Goal: Use online tool/utility: Utilize a website feature to perform a specific function

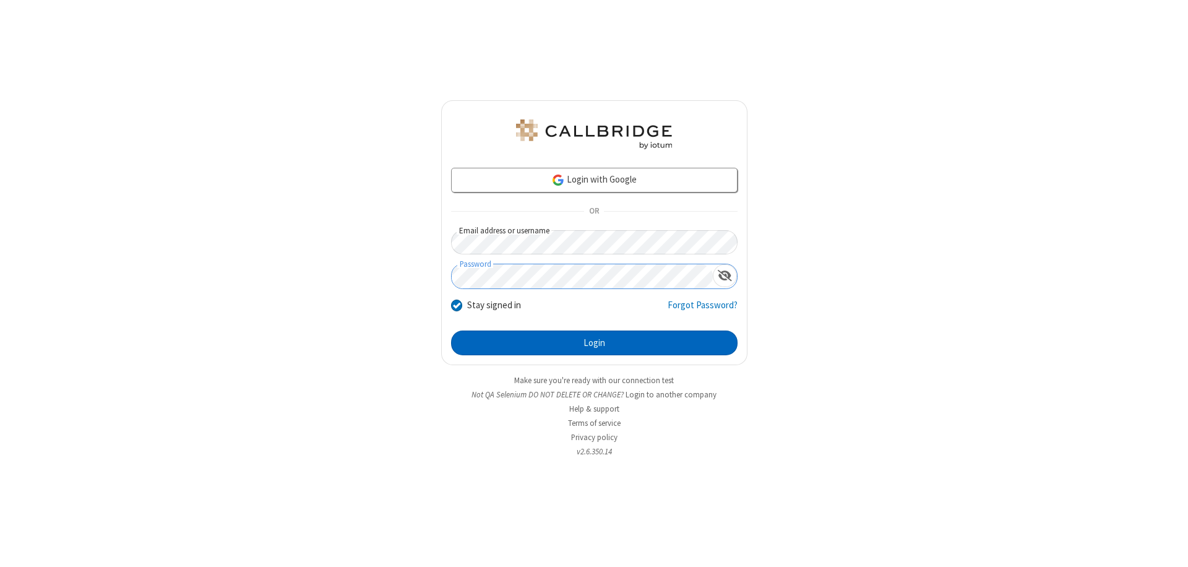
click at [594, 343] on button "Login" at bounding box center [594, 342] width 287 height 25
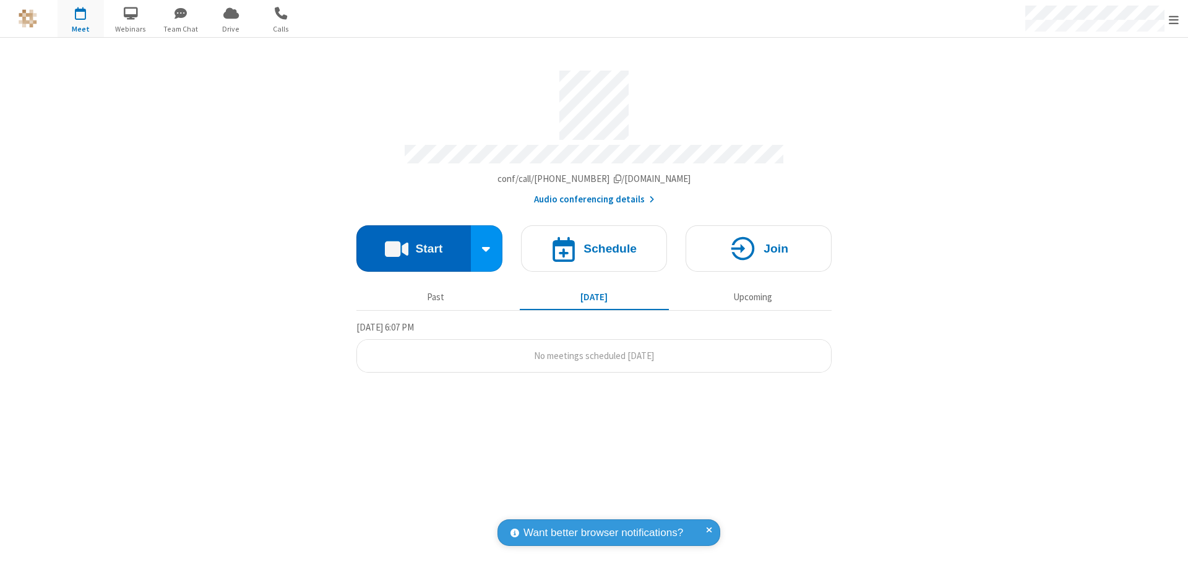
click at [413, 243] on button "Start" at bounding box center [413, 248] width 114 height 46
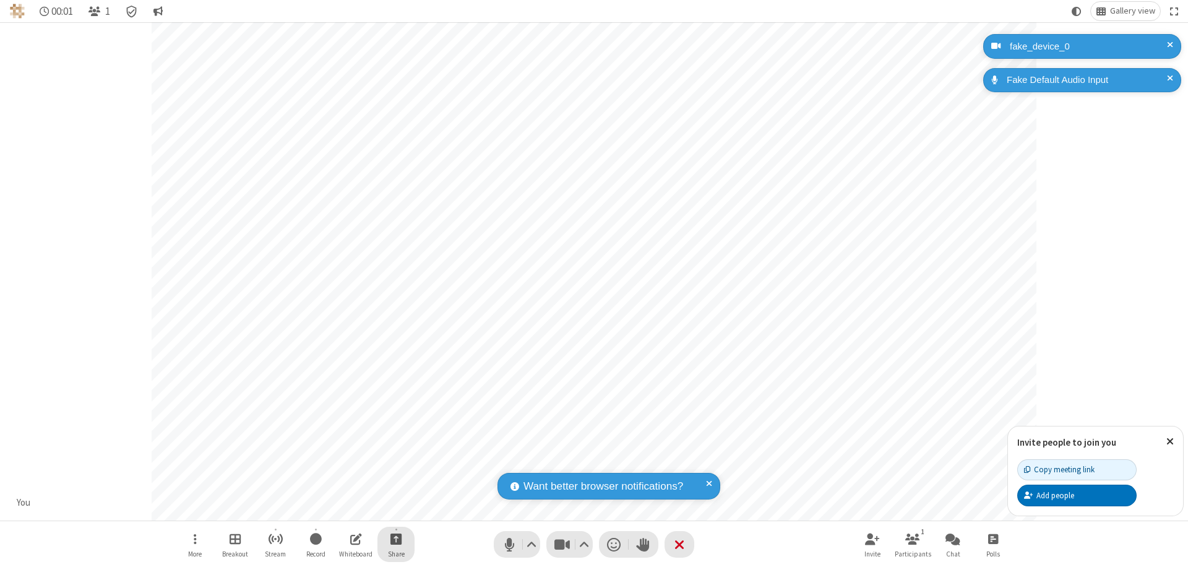
click at [396, 538] on span "Start sharing" at bounding box center [396, 538] width 12 height 15
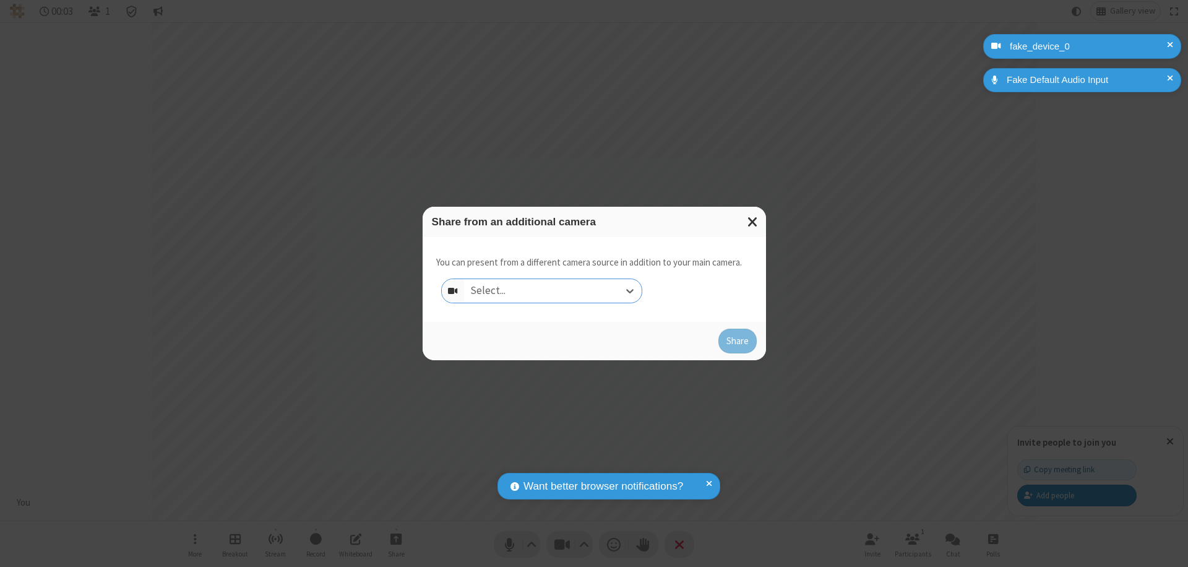
click at [553, 291] on div "Select..." at bounding box center [553, 291] width 178 height 24
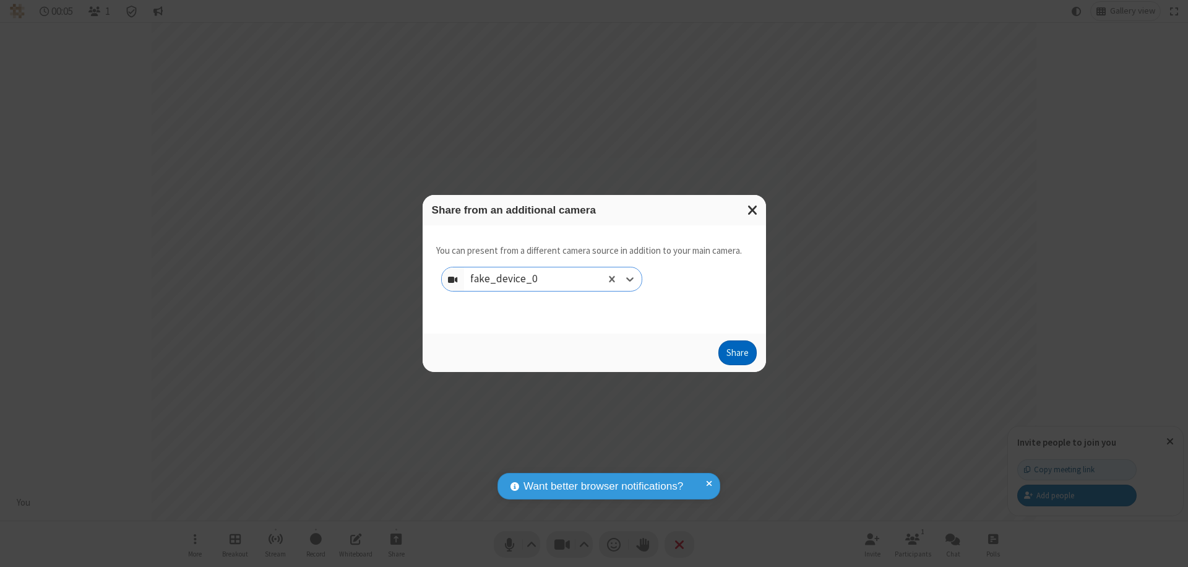
click at [737, 355] on button "Share" at bounding box center [737, 352] width 38 height 25
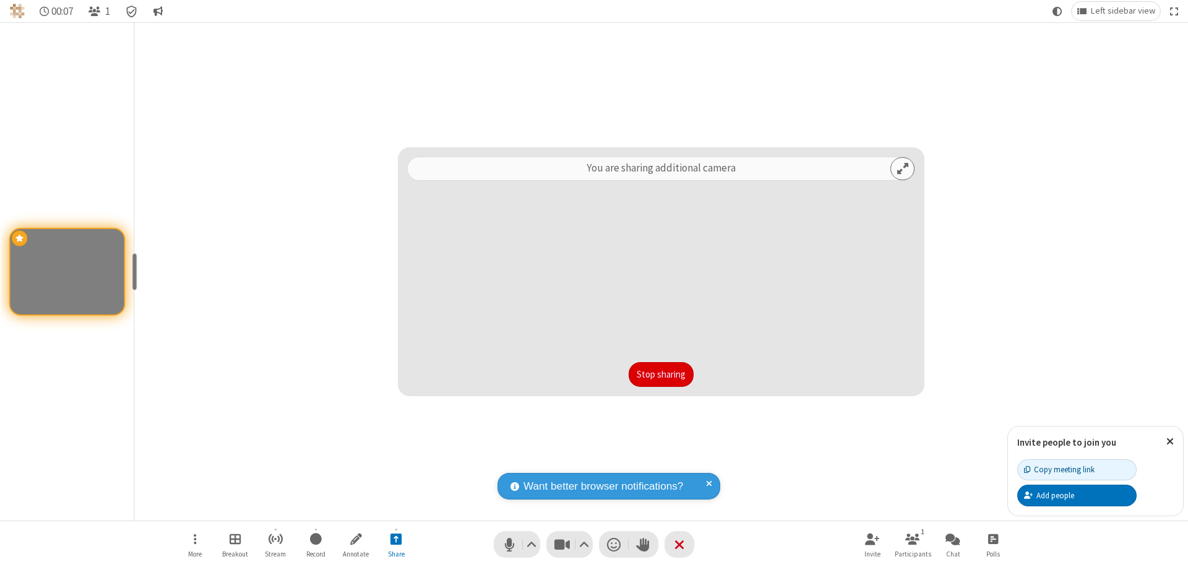
click at [661, 374] on button "Stop sharing" at bounding box center [661, 374] width 65 height 25
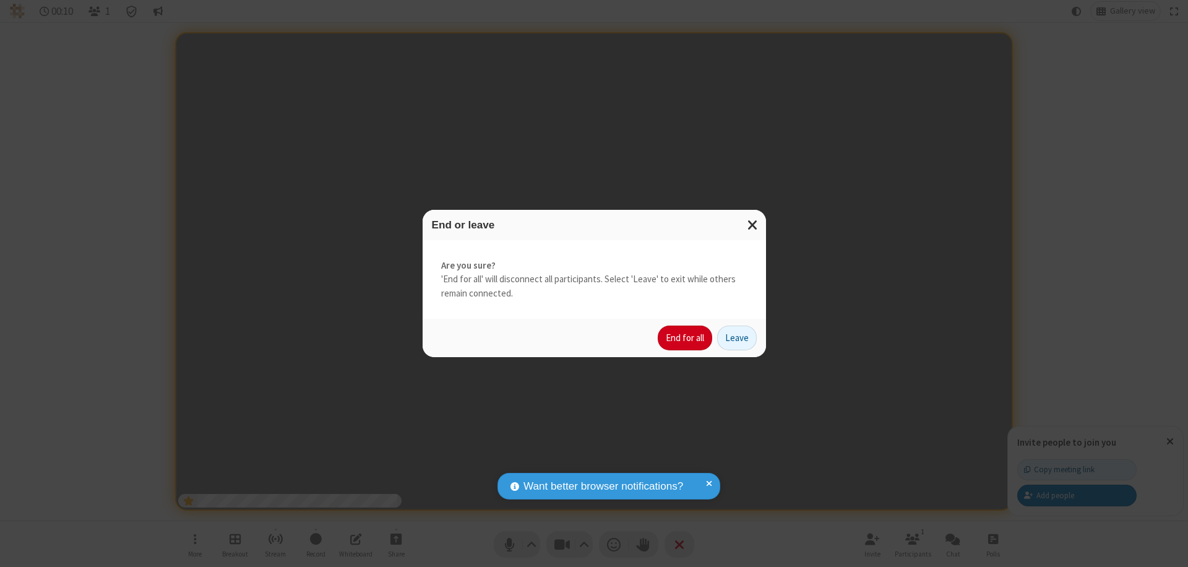
click at [686, 338] on button "End for all" at bounding box center [685, 337] width 54 height 25
